Goal: Register for event/course

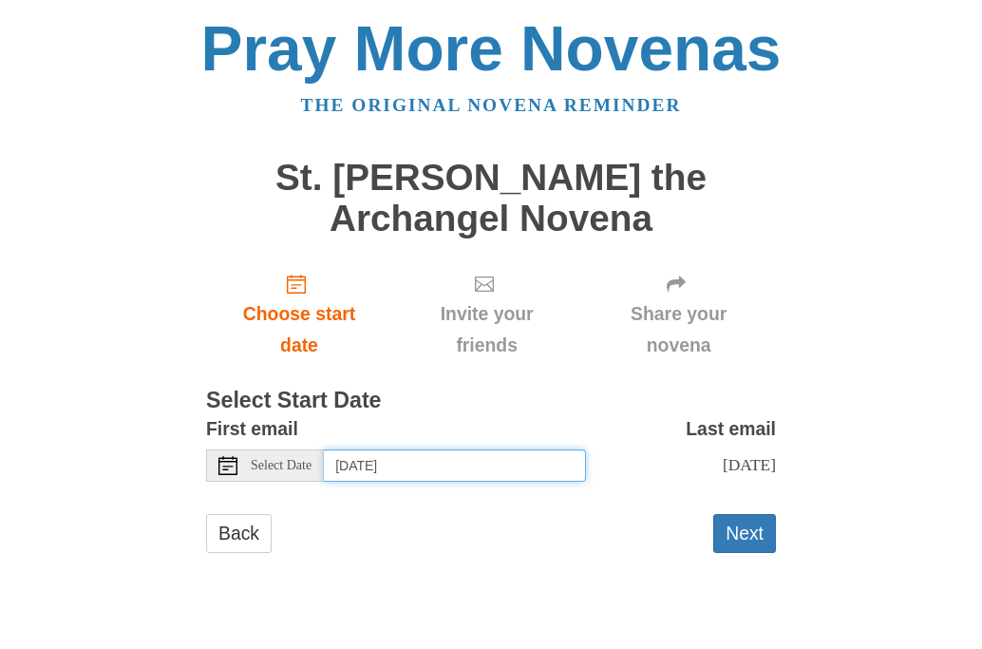
click at [426, 471] on input "[DATE]" at bounding box center [455, 465] width 262 height 32
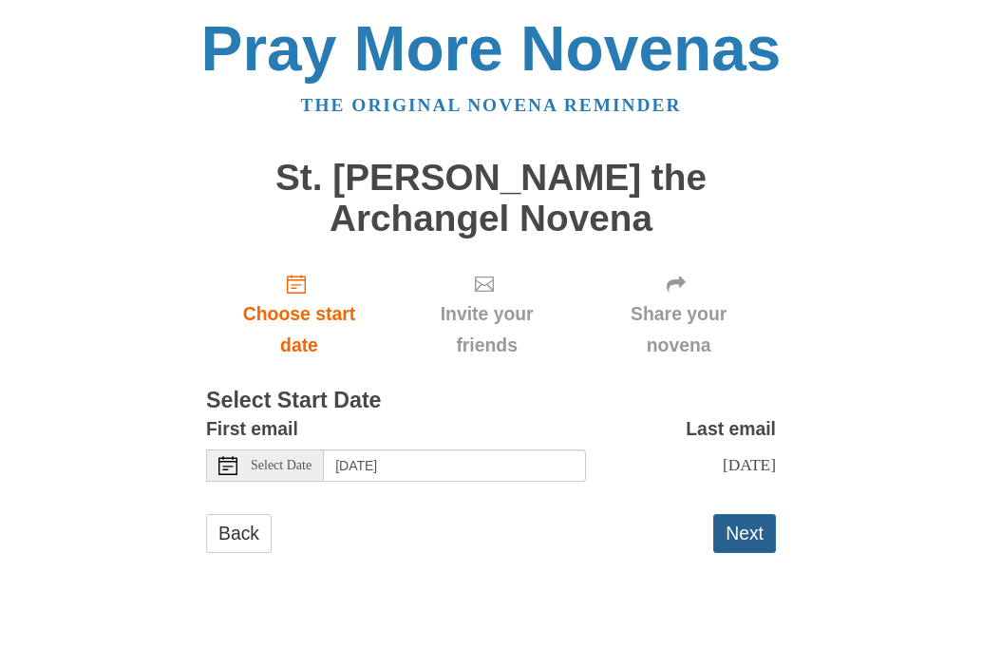
click at [746, 541] on button "Next" at bounding box center [744, 533] width 63 height 39
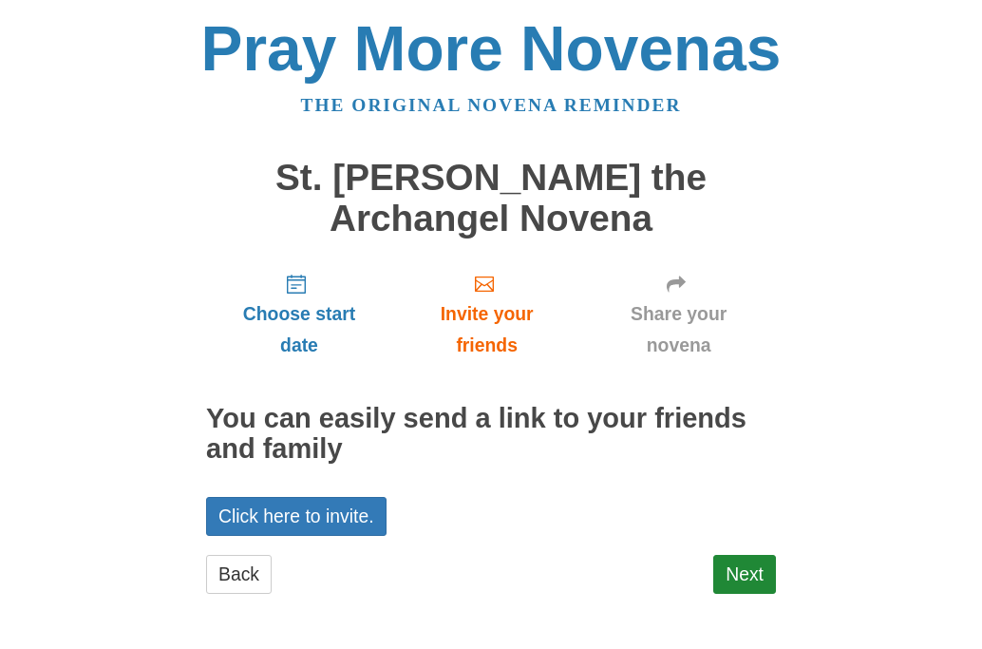
click at [977, 500] on body "Pray More Novenas The original novena reminder St. Michael the Archangel Novena…" at bounding box center [491, 324] width 982 height 649
click at [968, 8] on body "Pray More Novenas The original novena reminder St. Michael the Archangel Novena…" at bounding box center [491, 324] width 982 height 649
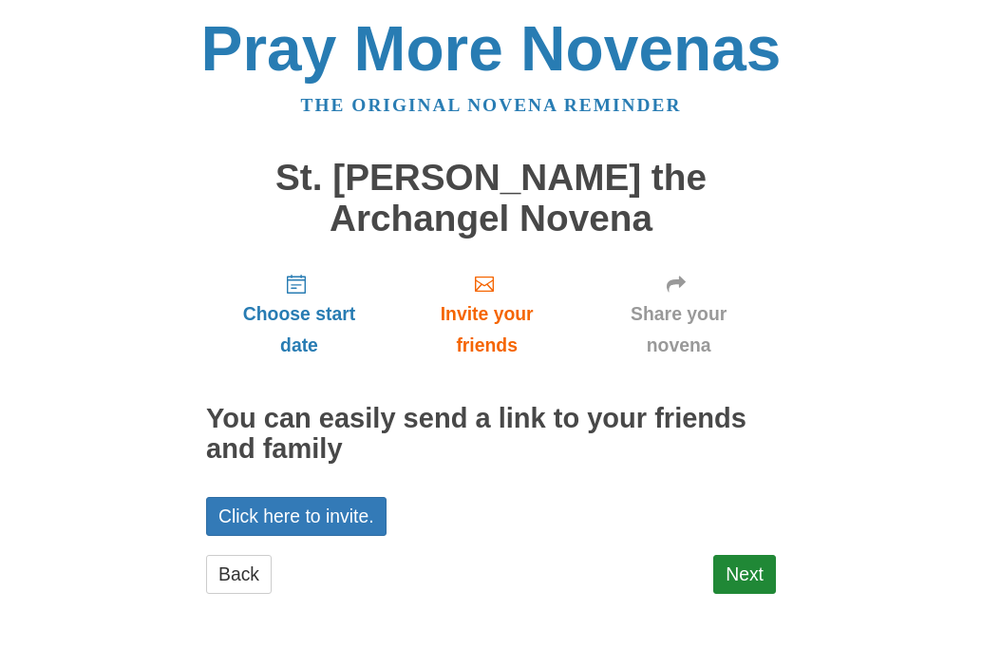
click at [968, 8] on body "Pray More Novenas The original novena reminder St. Michael the Archangel Novena…" at bounding box center [491, 324] width 982 height 649
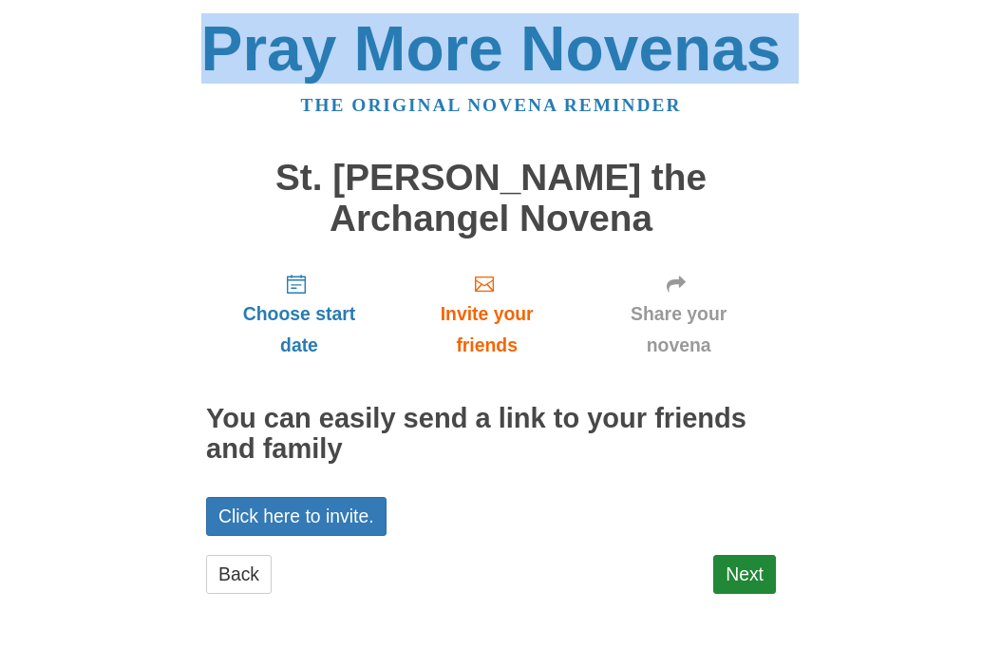
click at [968, 8] on body "Pray More Novenas The original novena reminder St. Michael the Archangel Novena…" at bounding box center [491, 324] width 982 height 649
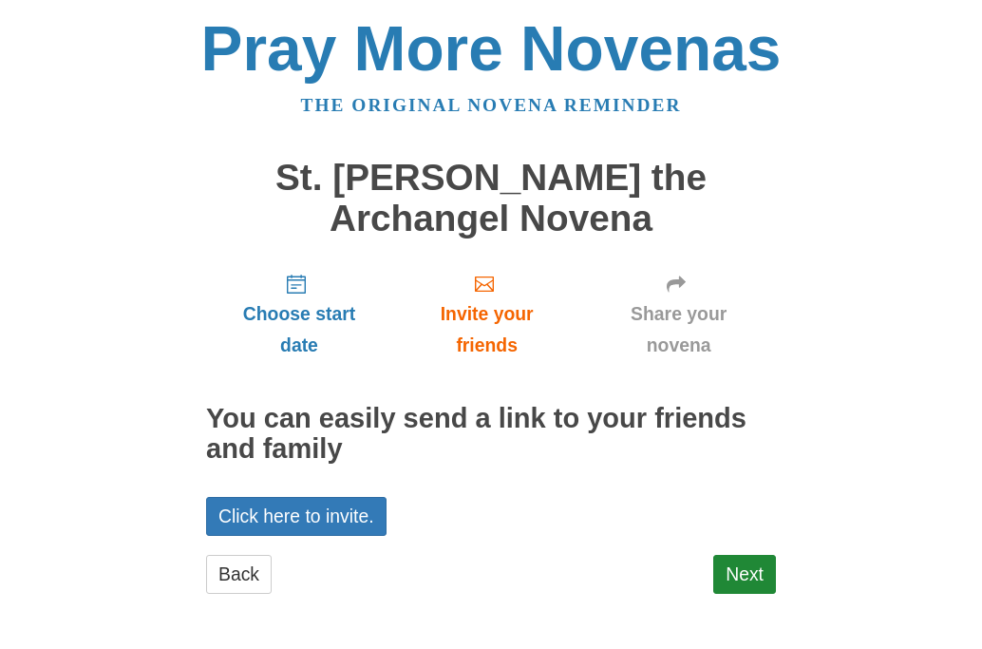
click at [968, 8] on body "Pray More Novenas The original novena reminder St. Michael the Archangel Novena…" at bounding box center [491, 324] width 982 height 649
click at [973, 528] on body "Pray More Novenas The original novena reminder St. Michael the Archangel Novena…" at bounding box center [491, 324] width 982 height 649
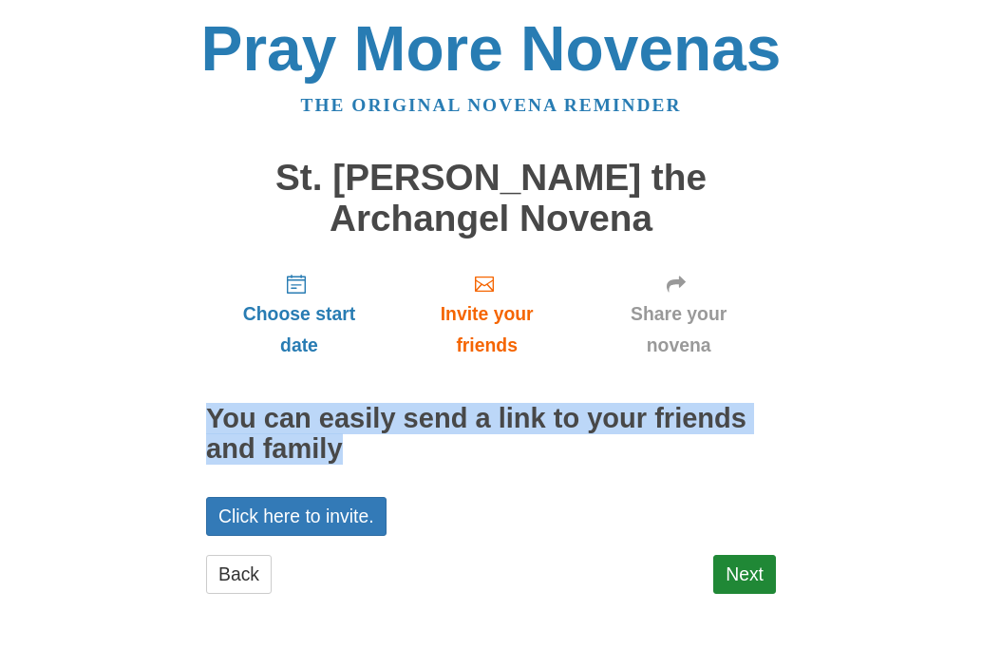
click at [973, 528] on body "Pray More Novenas The original novena reminder St. Michael the Archangel Novena…" at bounding box center [491, 324] width 982 height 649
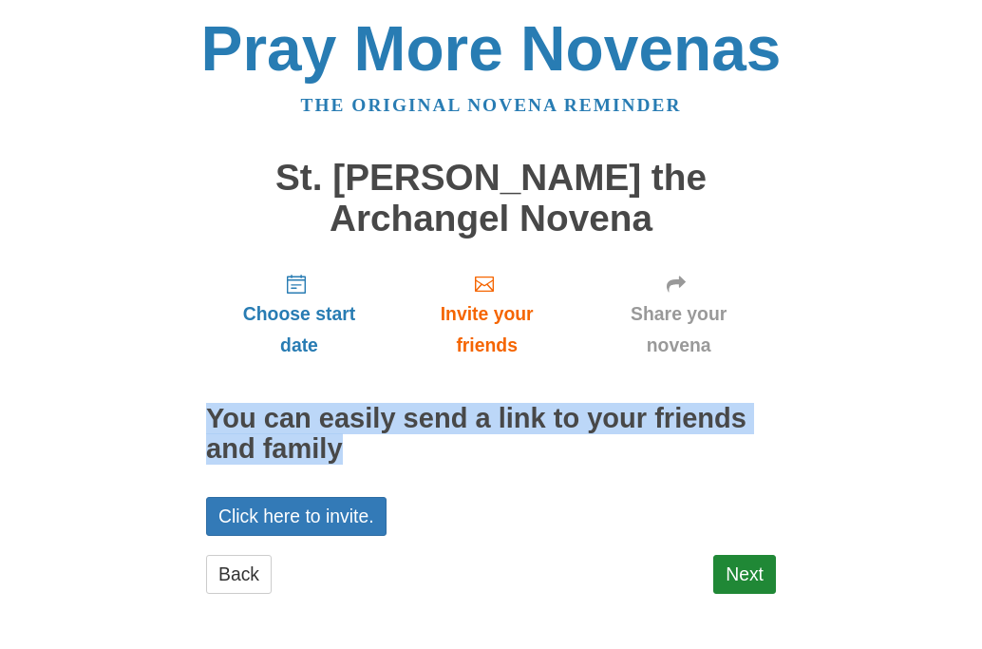
click at [973, 528] on body "Pray More Novenas The original novena reminder St. Michael the Archangel Novena…" at bounding box center [491, 324] width 982 height 649
